Goal: Contribute content

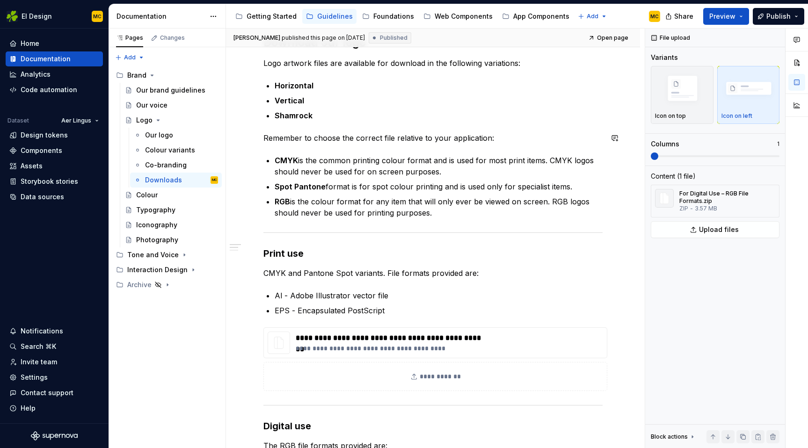
scroll to position [114, 0]
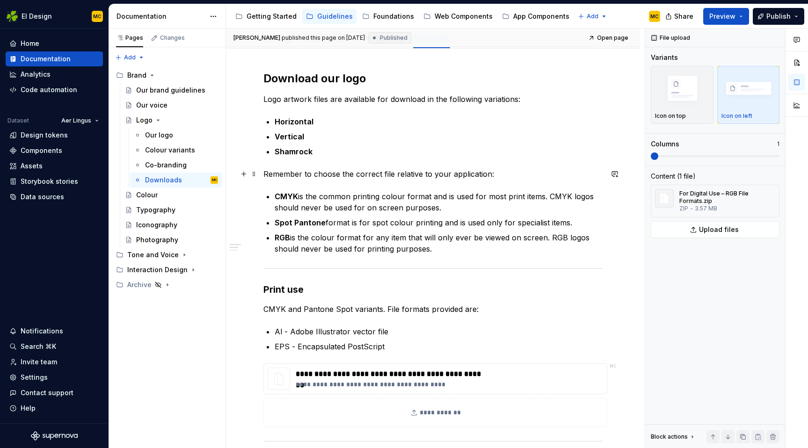
click at [286, 176] on p "Remember to choose the correct file relative to your application:" at bounding box center [432, 173] width 339 height 11
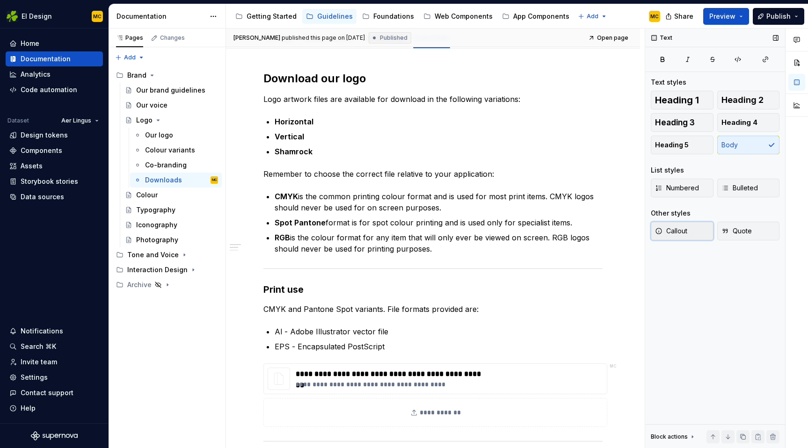
click at [685, 237] on button "Callout" at bounding box center [682, 231] width 63 height 19
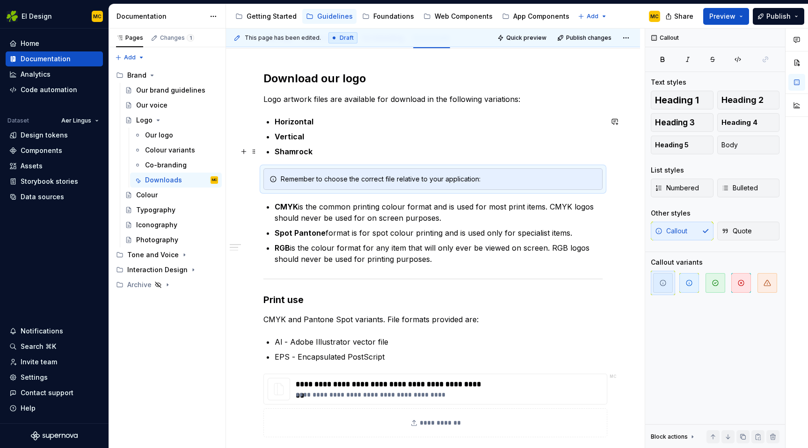
click at [353, 157] on p "Shamrock" at bounding box center [439, 151] width 328 height 11
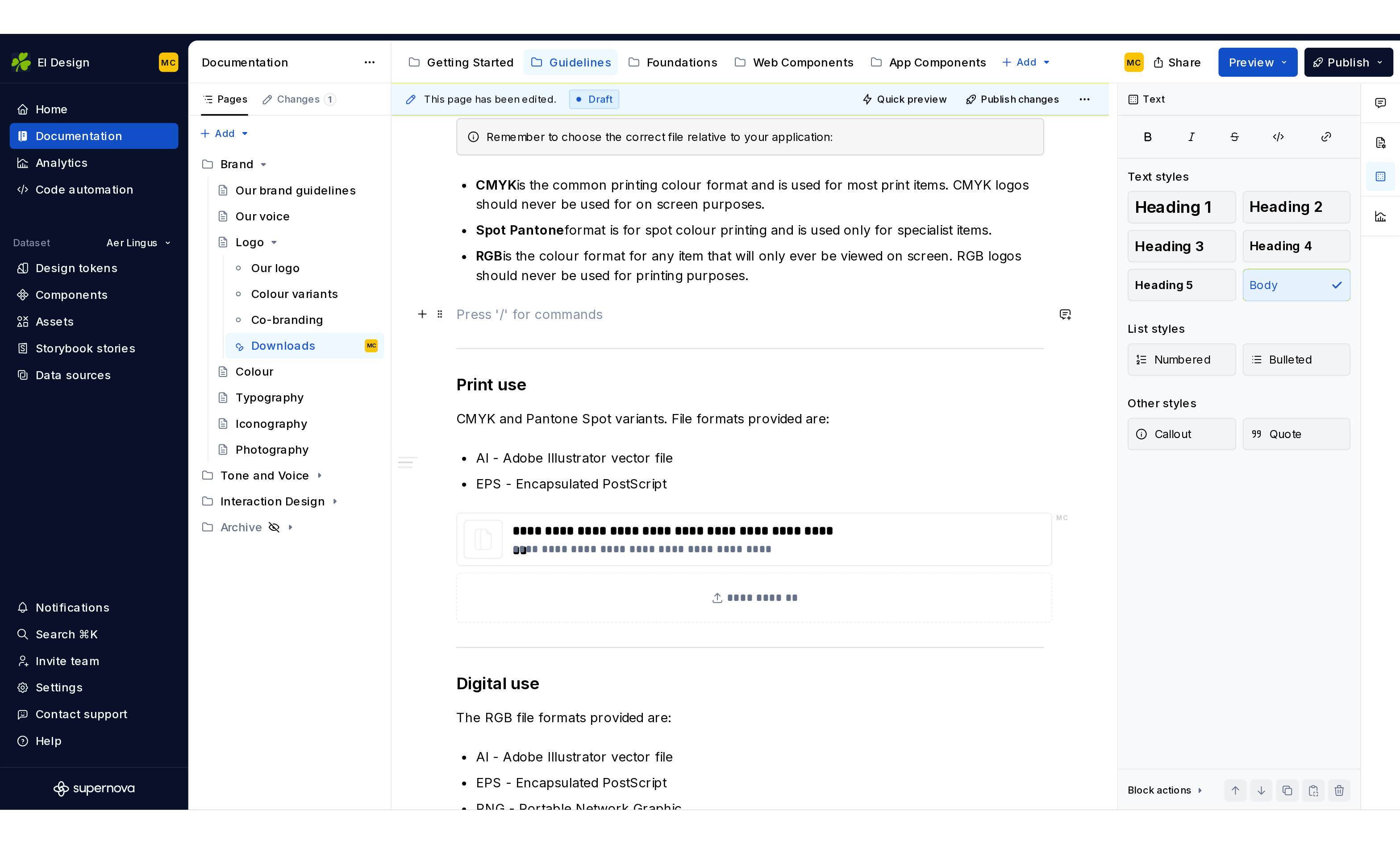
scroll to position [246, 0]
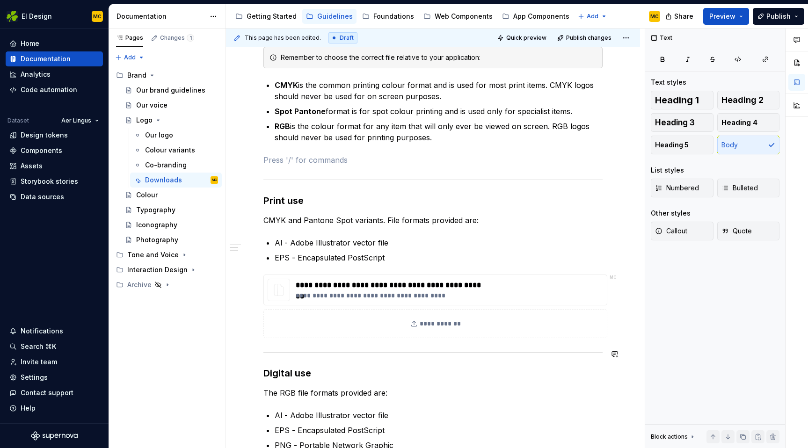
click at [608, 343] on div "**********" at bounding box center [433, 308] width 414 height 806
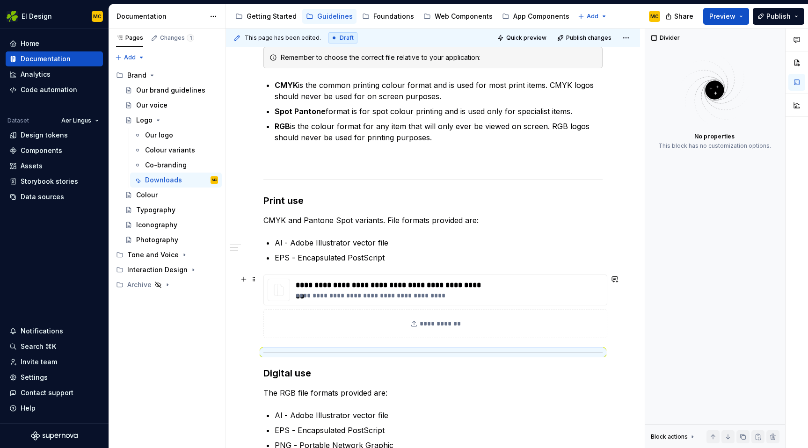
click at [603, 338] on div "**********" at bounding box center [432, 307] width 339 height 64
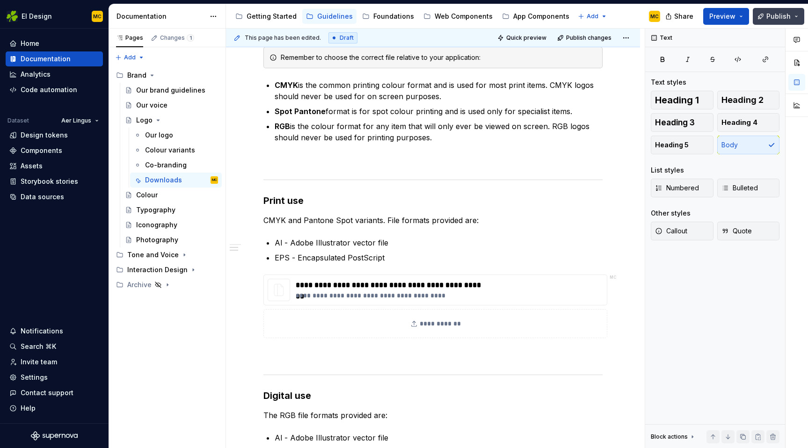
click at [779, 20] on span "Publish" at bounding box center [779, 16] width 24 height 9
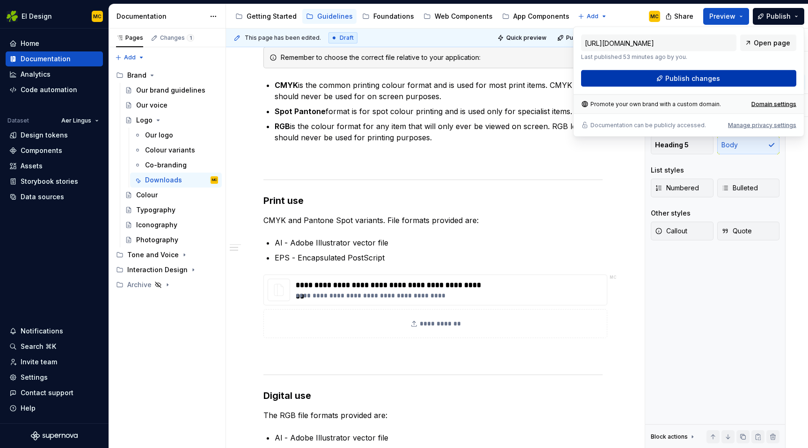
click at [713, 82] on span "Publish changes" at bounding box center [693, 78] width 55 height 9
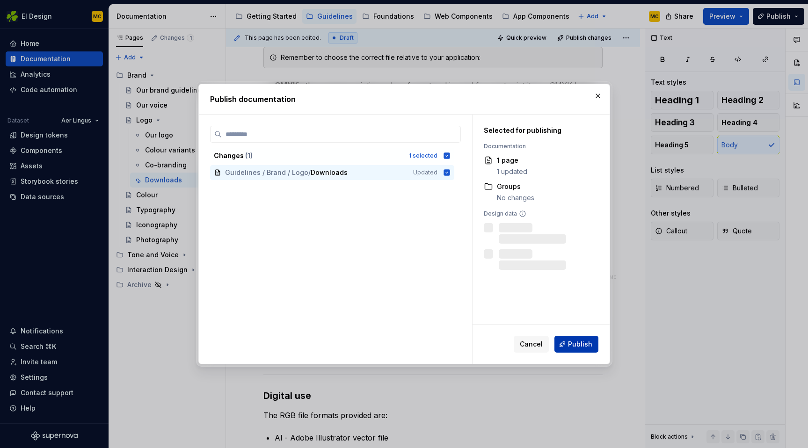
click at [587, 344] on span "Publish" at bounding box center [580, 344] width 24 height 9
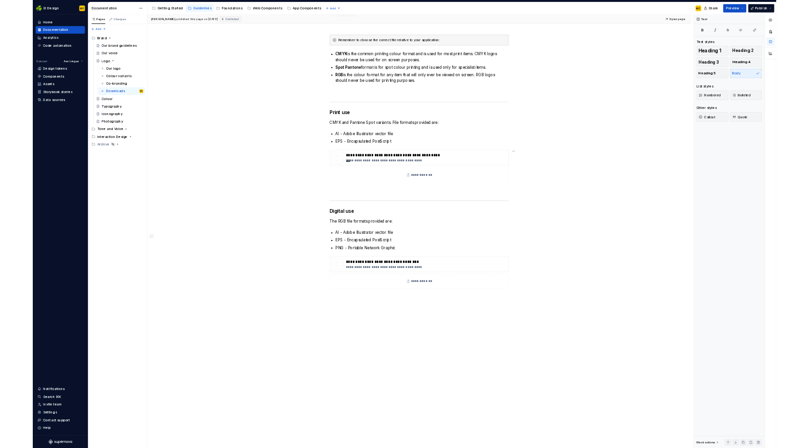
scroll to position [237, 0]
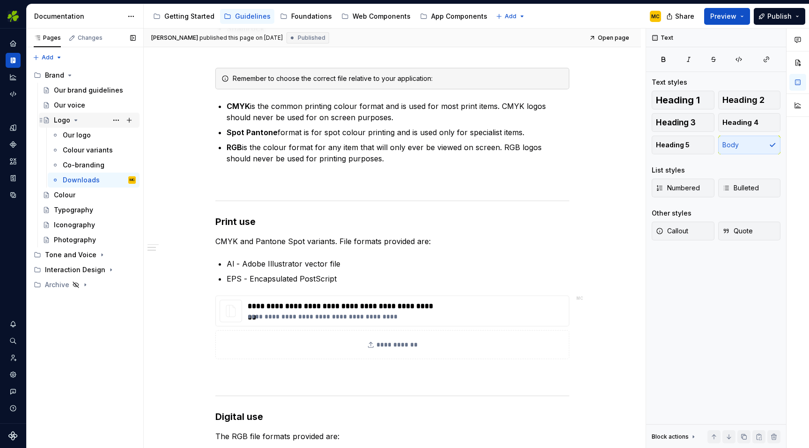
click at [76, 120] on icon "Page tree" at bounding box center [76, 120] width 2 height 1
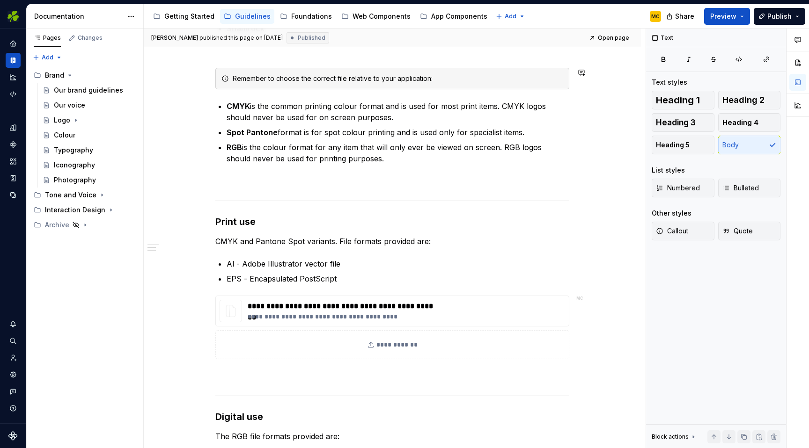
type textarea "*"
